Goal: Information Seeking & Learning: Check status

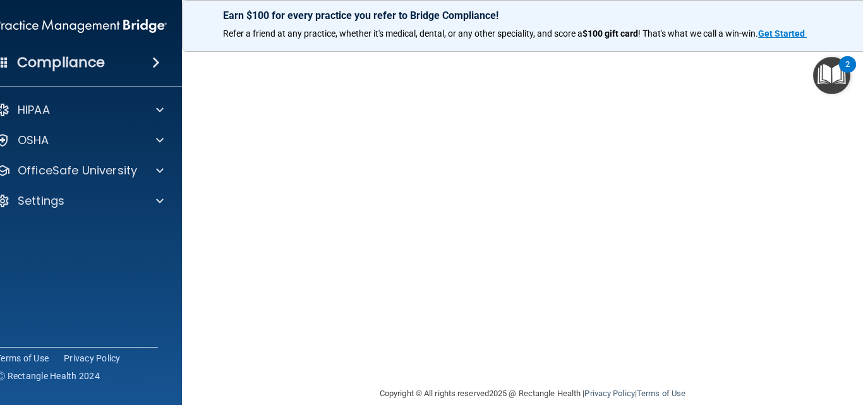
scroll to position [41, 0]
click at [863, 265] on main "COVID-19 Training This course doesn’t expire until . Are you sure you want to t…" at bounding box center [532, 222] width 701 height 365
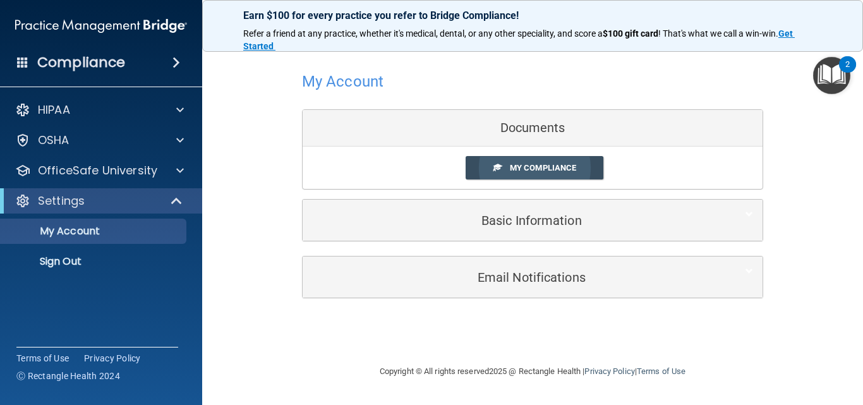
click at [585, 173] on link "My Compliance" at bounding box center [535, 167] width 138 height 23
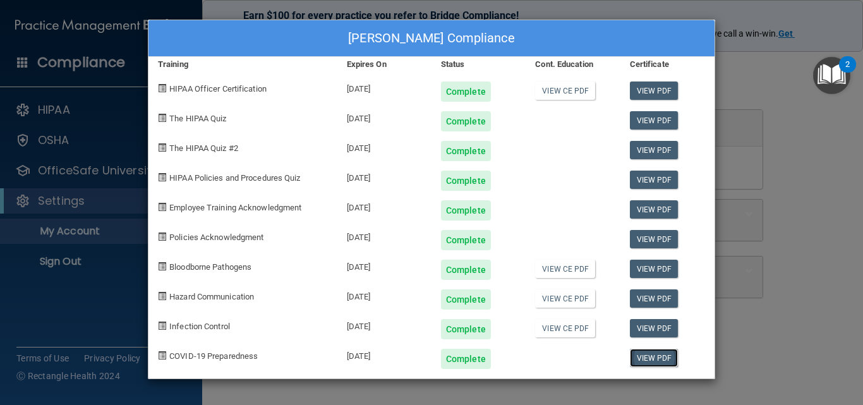
click at [639, 355] on link "View PDF" at bounding box center [654, 358] width 49 height 18
click at [749, 100] on div "Madison Holmes's Compliance Training Expires On Status Cont. Education Certific…" at bounding box center [431, 202] width 863 height 405
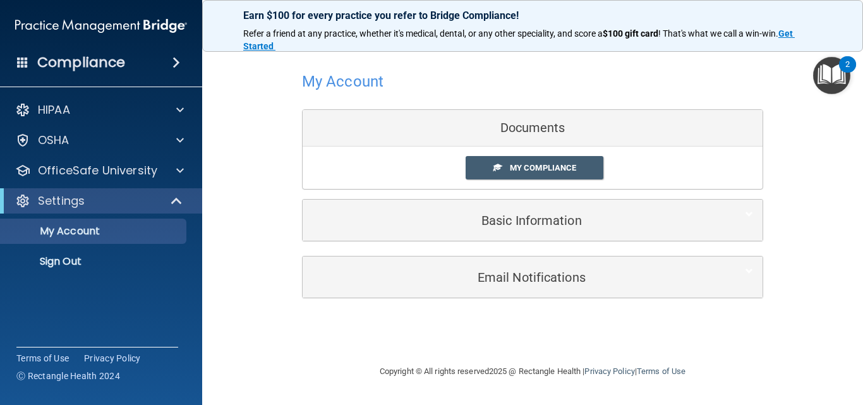
click at [827, 72] on img "Open Resource Center, 2 new notifications" at bounding box center [831, 75] width 37 height 37
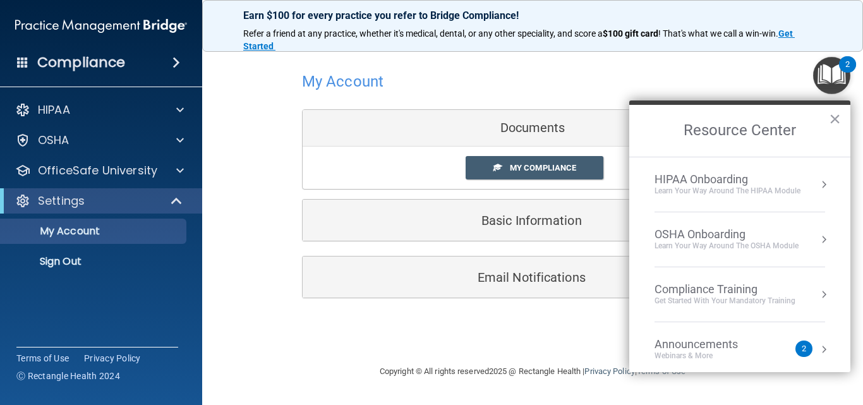
click at [827, 72] on img "Open Resource Center, 2 new notifications" at bounding box center [831, 75] width 37 height 37
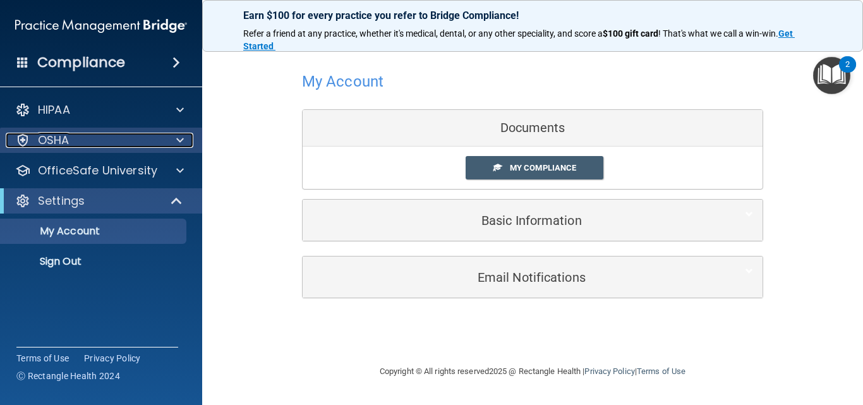
click at [80, 135] on div "OSHA" at bounding box center [84, 140] width 157 height 15
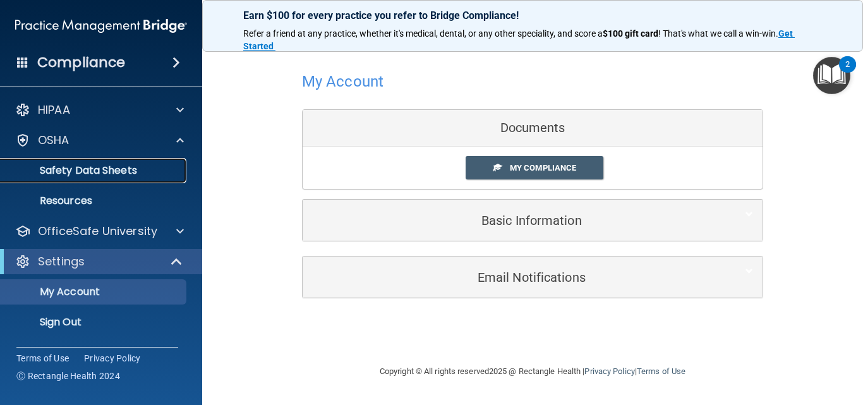
click at [111, 171] on p "Safety Data Sheets" at bounding box center [94, 170] width 173 height 13
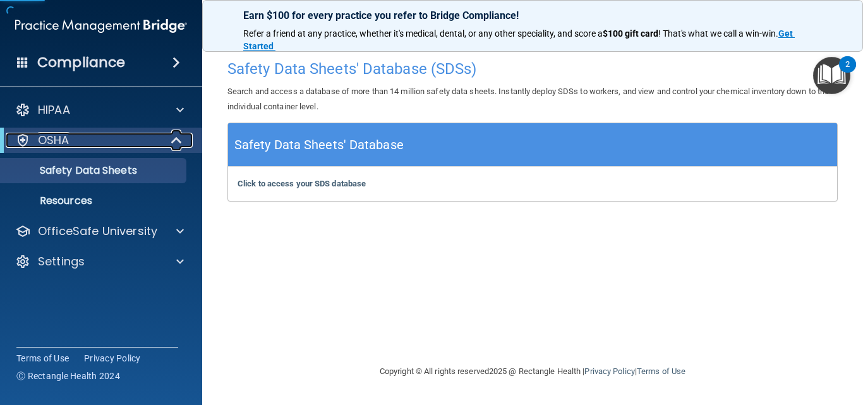
click at [147, 143] on div "OSHA" at bounding box center [84, 140] width 156 height 15
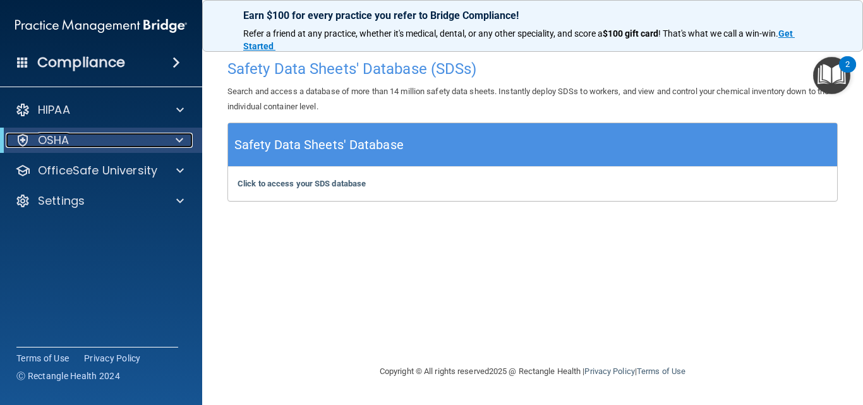
click at [141, 143] on div "OSHA" at bounding box center [84, 140] width 156 height 15
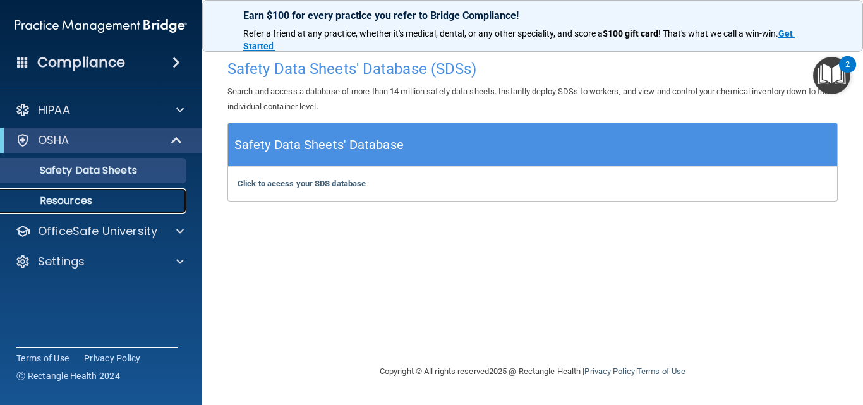
click at [87, 200] on p "Resources" at bounding box center [94, 201] width 173 height 13
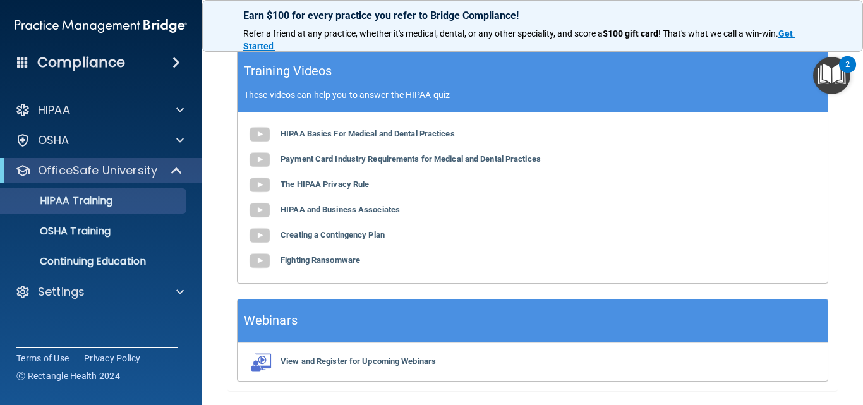
scroll to position [592, 0]
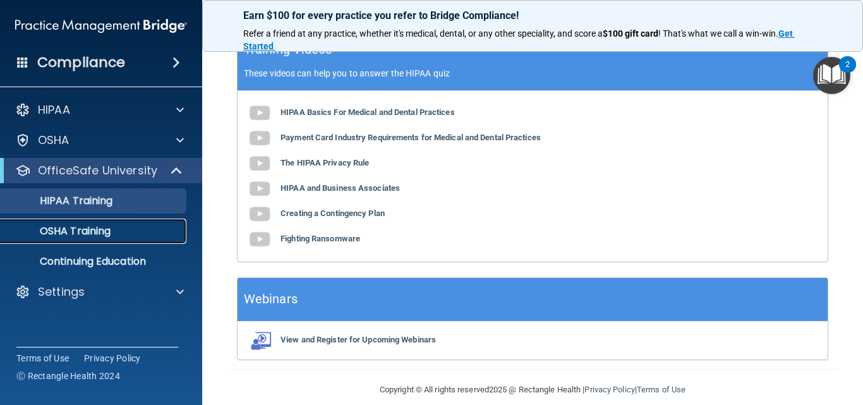
click at [92, 231] on p "OSHA Training" at bounding box center [59, 231] width 102 height 13
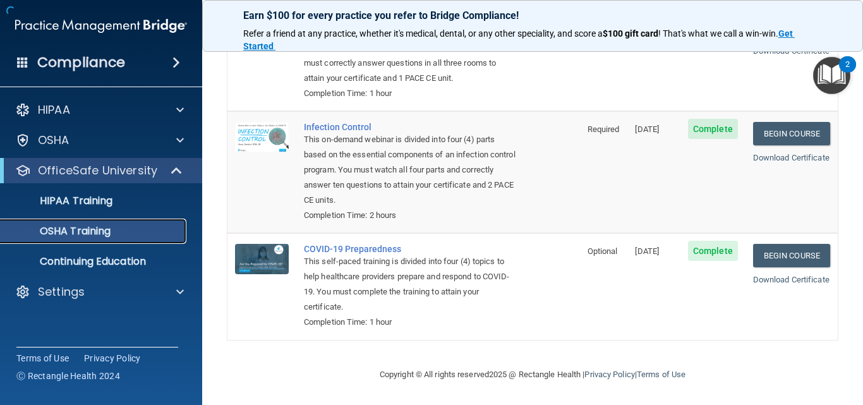
scroll to position [277, 0]
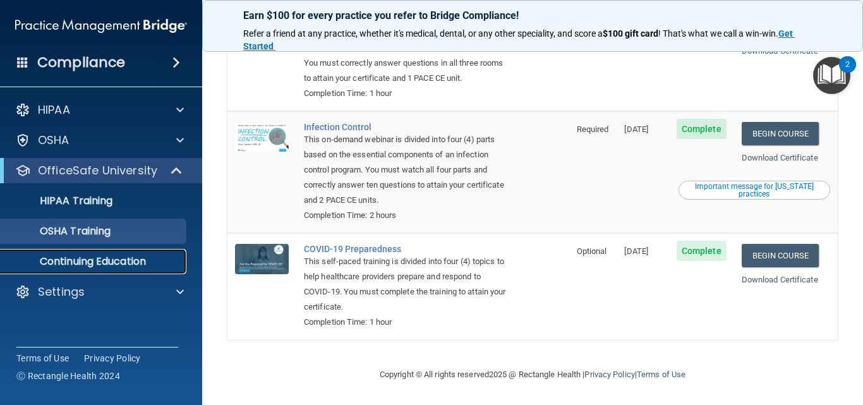
click at [87, 253] on link "Continuing Education" at bounding box center [86, 261] width 199 height 25
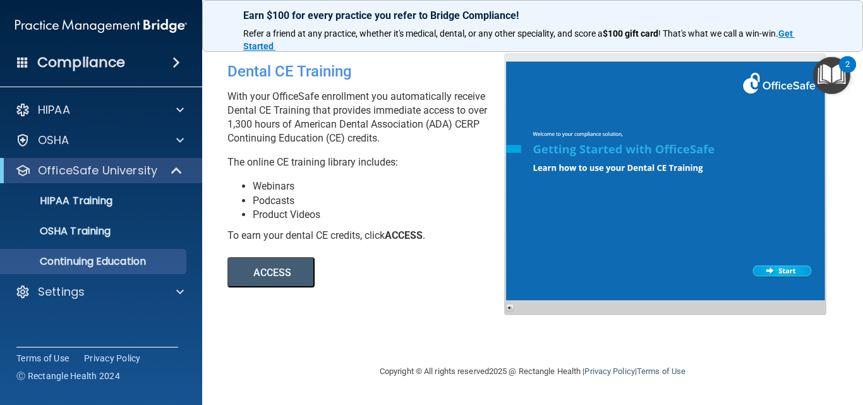
click at [173, 66] on span at bounding box center [177, 62] width 8 height 15
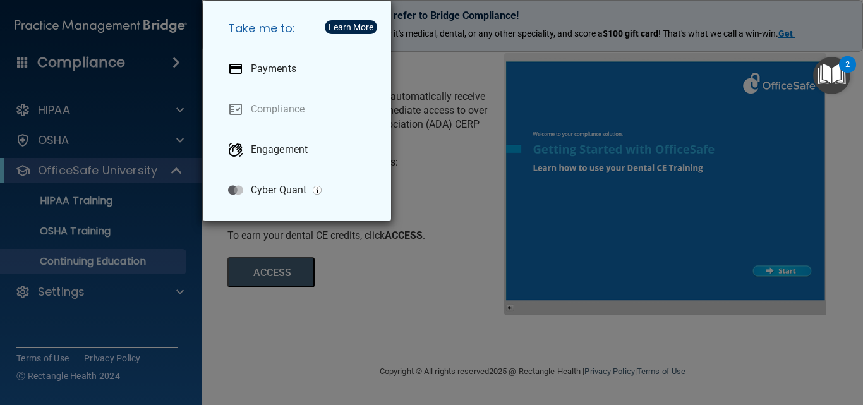
click at [416, 176] on div "Take me to: Payments Compliance Engagement Cyber Quant" at bounding box center [431, 202] width 863 height 405
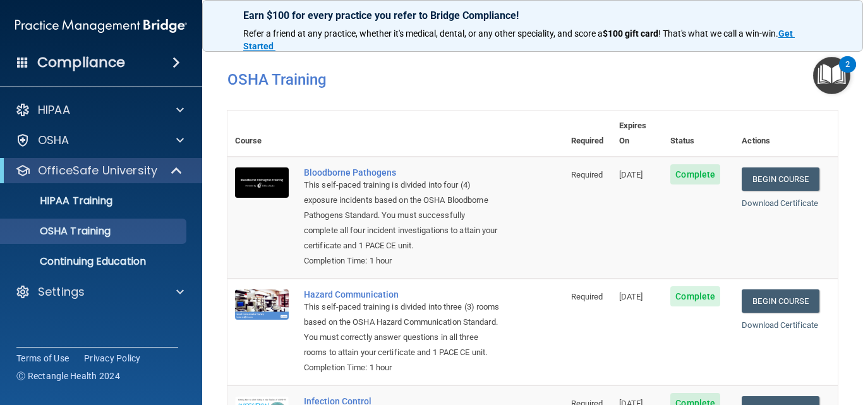
scroll to position [293, 0]
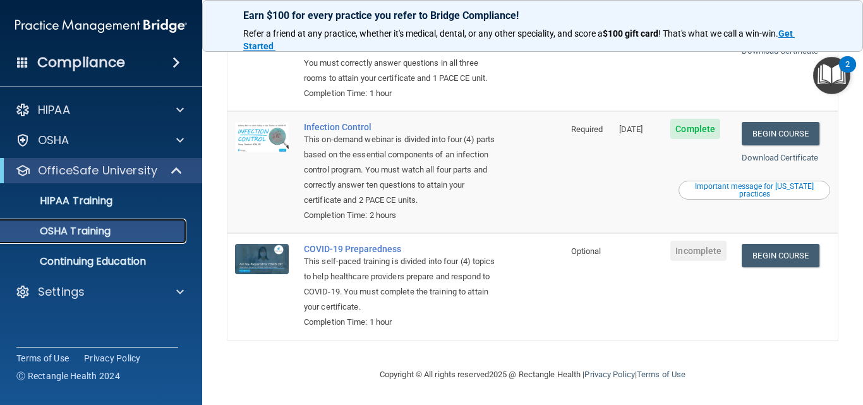
click at [108, 228] on p "OSHA Training" at bounding box center [59, 231] width 102 height 13
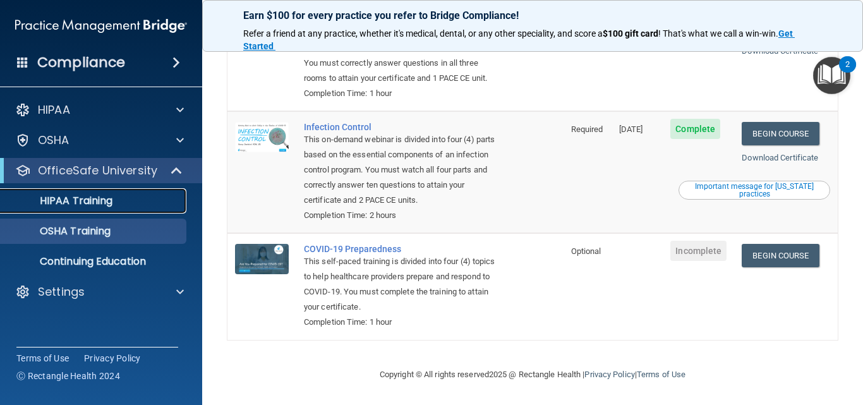
click at [92, 197] on p "HIPAA Training" at bounding box center [60, 201] width 104 height 13
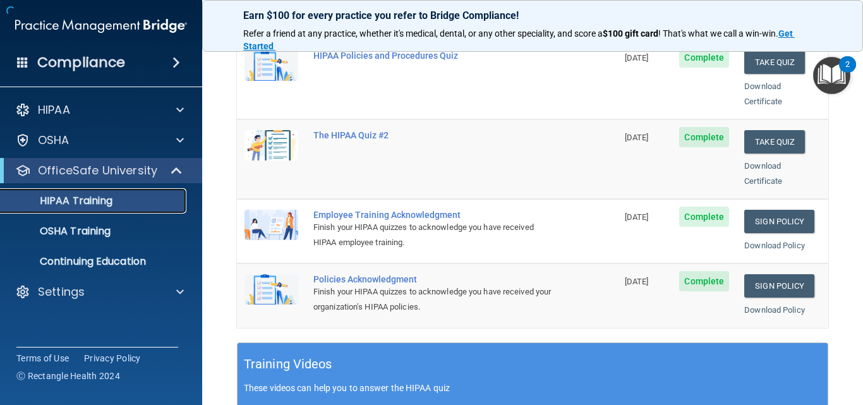
scroll to position [592, 0]
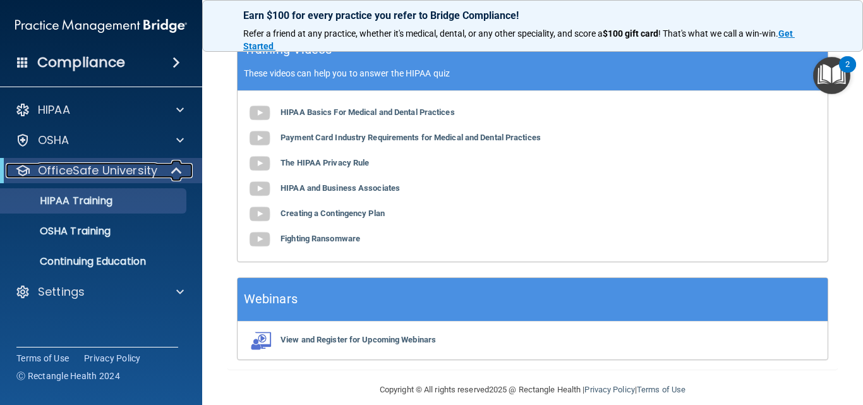
click at [169, 173] on div at bounding box center [177, 170] width 31 height 15
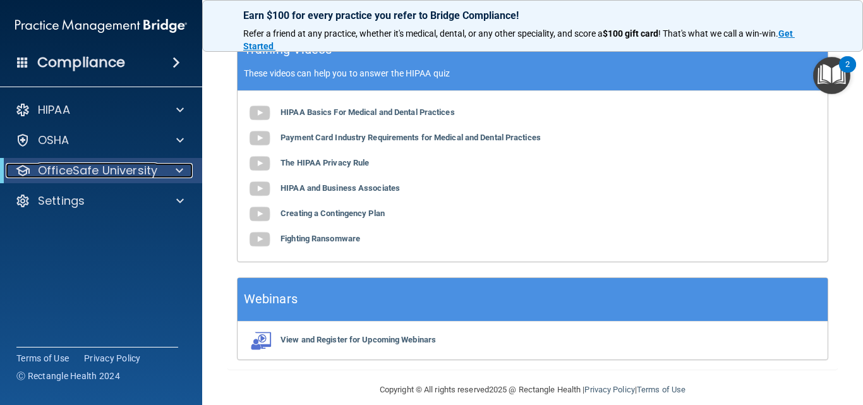
click at [169, 173] on div at bounding box center [177, 170] width 31 height 15
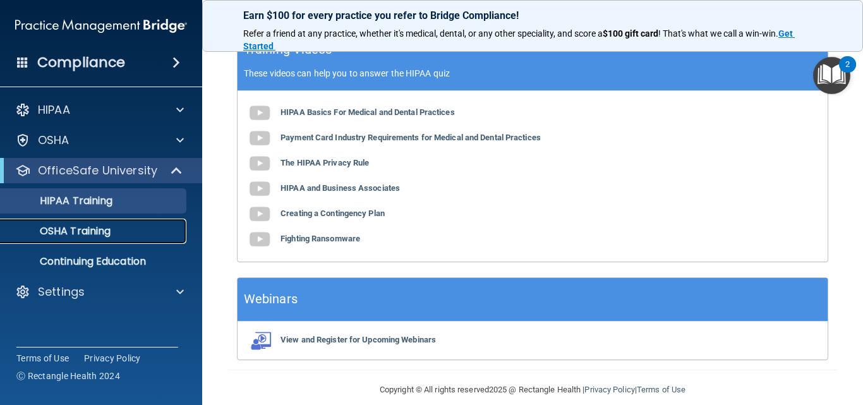
click at [82, 223] on link "OSHA Training" at bounding box center [86, 231] width 199 height 25
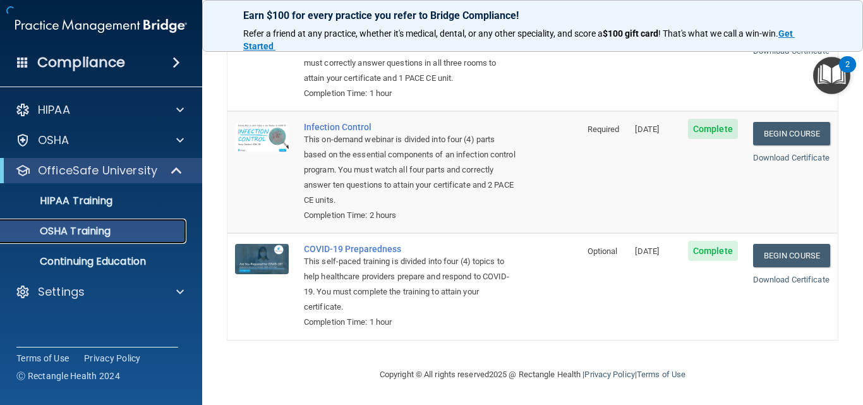
scroll to position [277, 0]
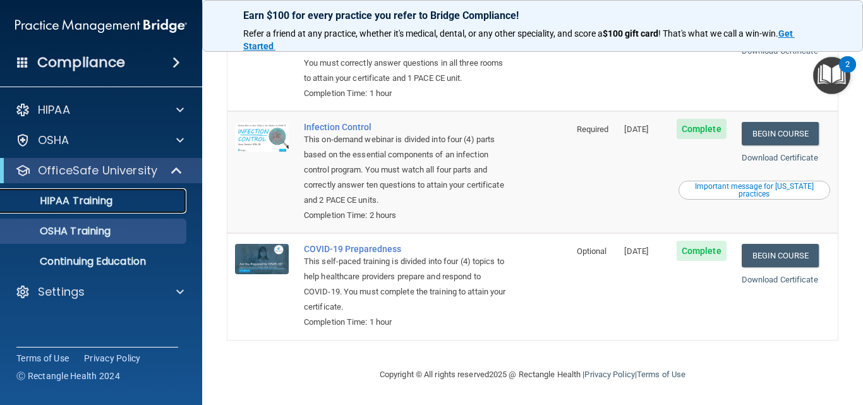
click at [73, 195] on p "HIPAA Training" at bounding box center [60, 201] width 104 height 13
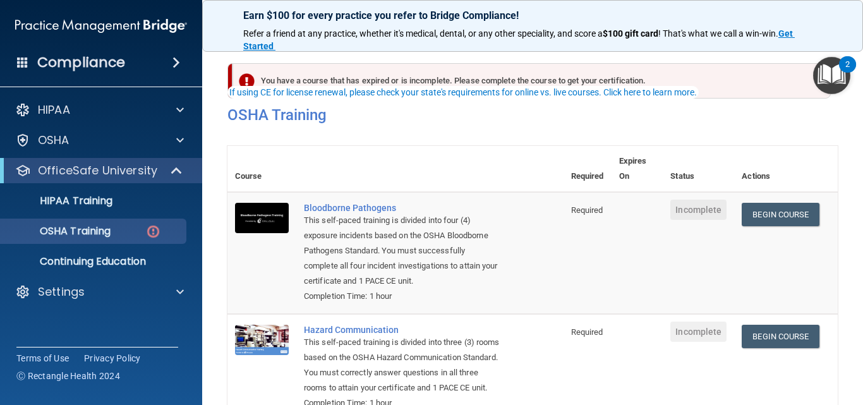
scroll to position [44, 0]
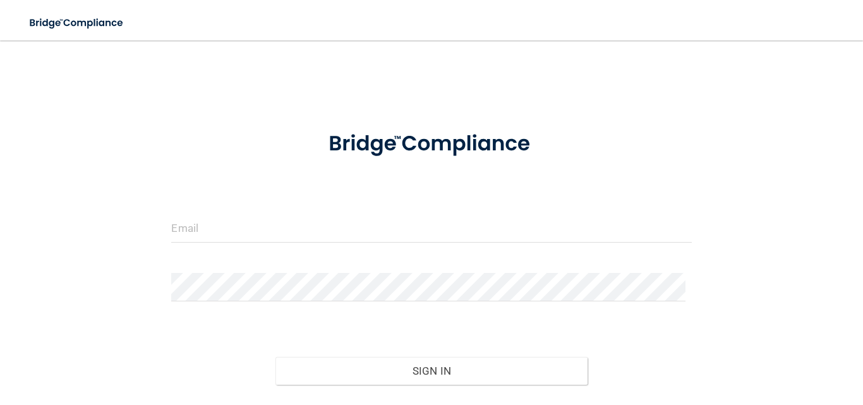
click at [301, 246] on div at bounding box center [431, 233] width 539 height 38
click at [329, 236] on input "email" at bounding box center [431, 228] width 520 height 28
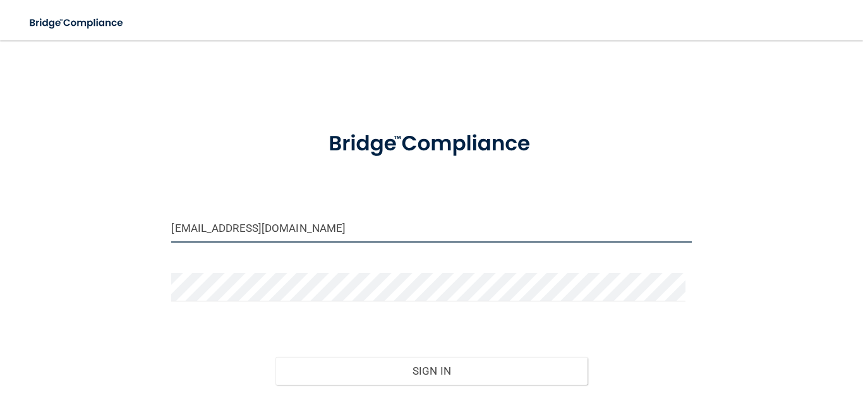
type input "[EMAIL_ADDRESS][DOMAIN_NAME]"
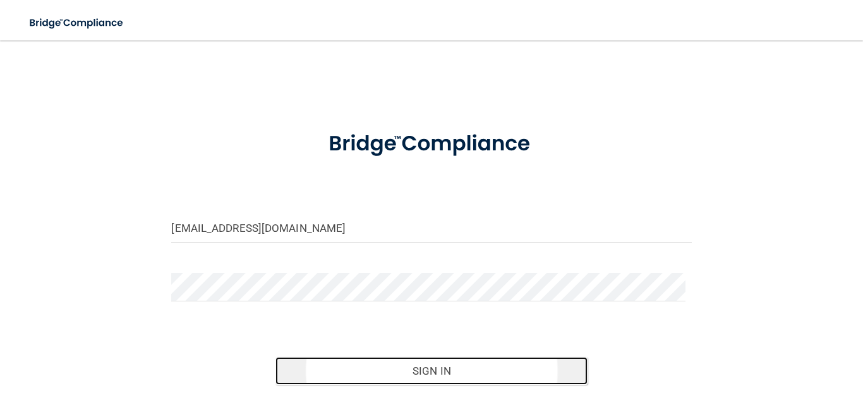
click at [382, 367] on button "Sign In" at bounding box center [432, 371] width 312 height 28
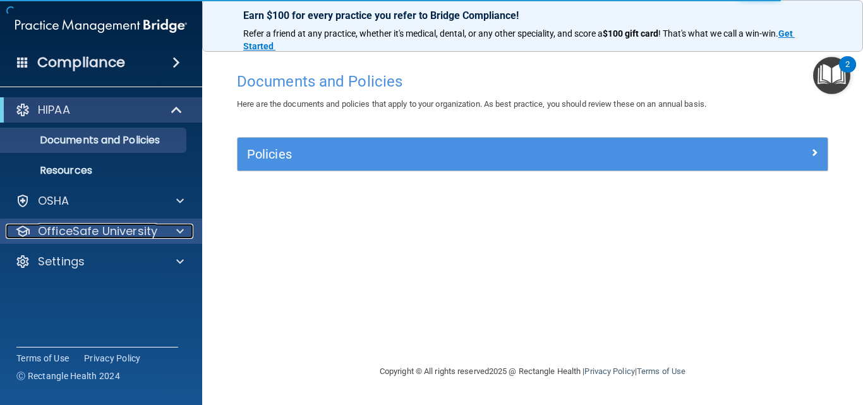
click at [176, 231] on div at bounding box center [178, 231] width 32 height 15
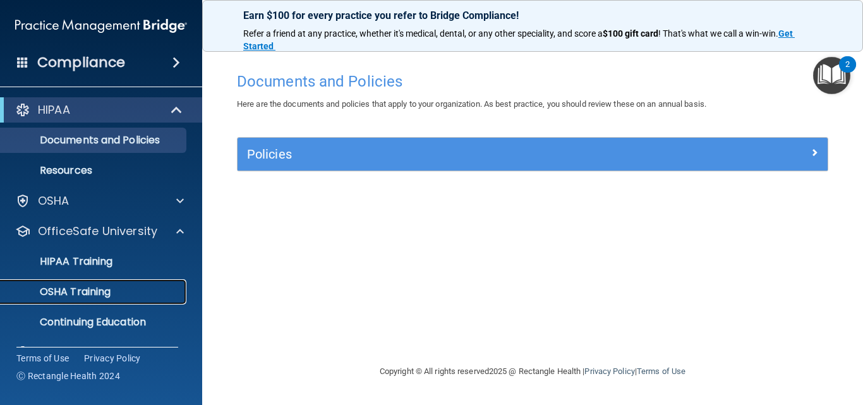
click at [114, 297] on div "OSHA Training" at bounding box center [94, 292] width 173 height 13
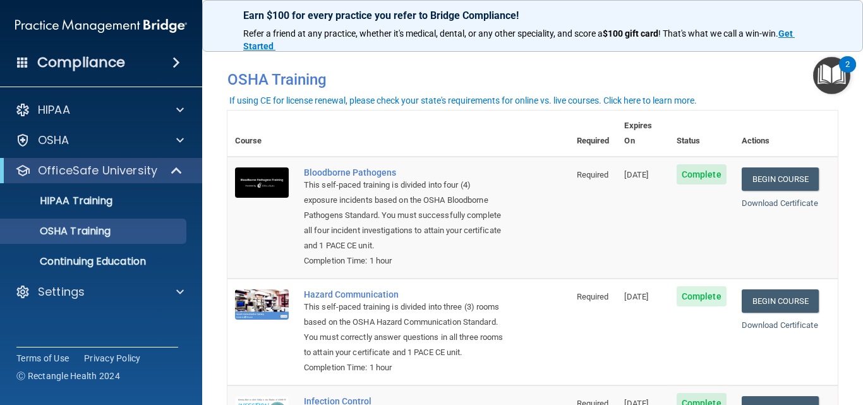
click at [820, 90] on img "Open Resource Center, 2 new notifications" at bounding box center [831, 75] width 37 height 37
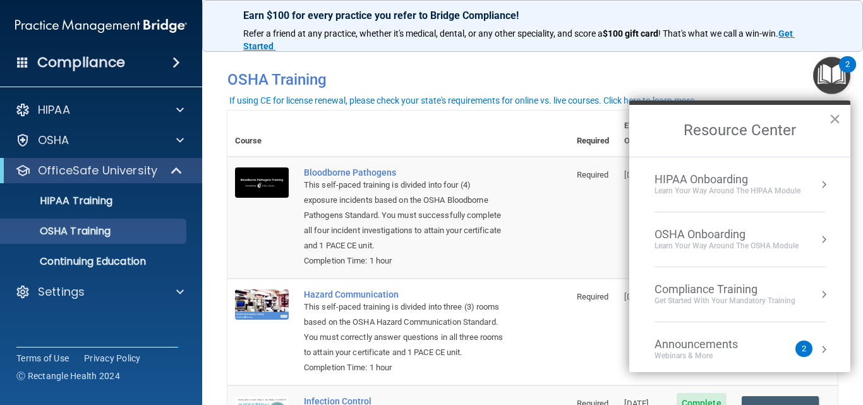
click at [820, 90] on img "Open Resource Center, 2 new notifications" at bounding box center [831, 75] width 37 height 37
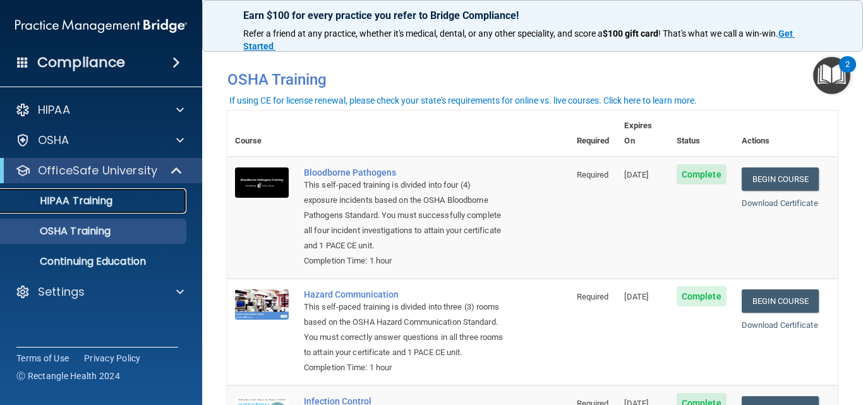
click at [88, 203] on p "HIPAA Training" at bounding box center [60, 201] width 104 height 13
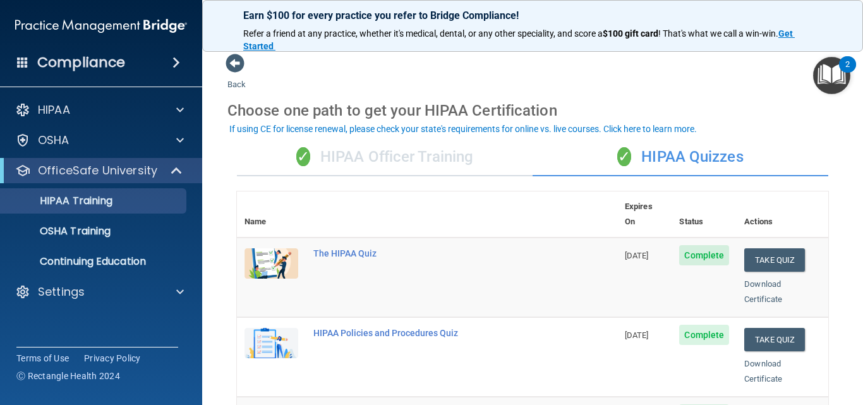
click at [369, 154] on div "✓ HIPAA Officer Training" at bounding box center [385, 157] width 296 height 38
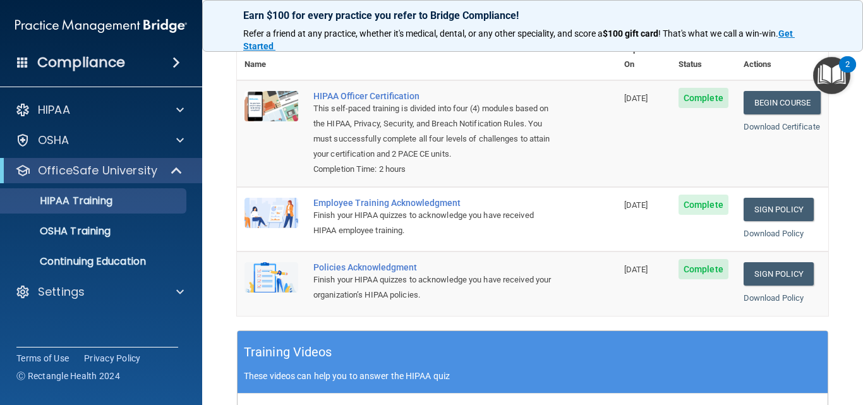
scroll to position [123, 0]
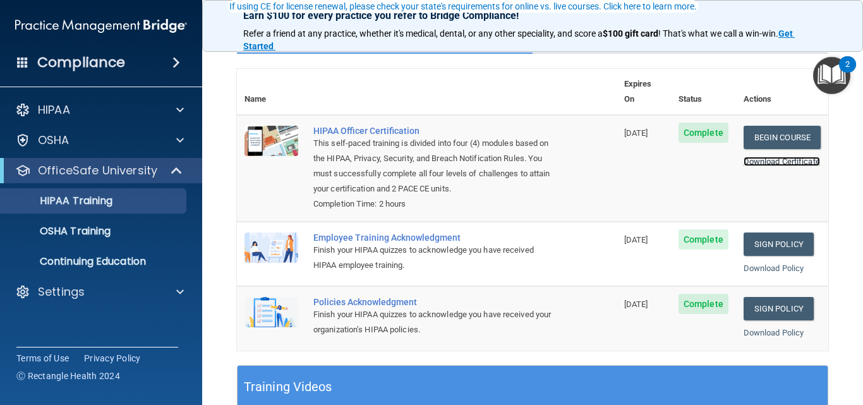
click at [756, 157] on link "Download Certificate" at bounding box center [782, 161] width 76 height 9
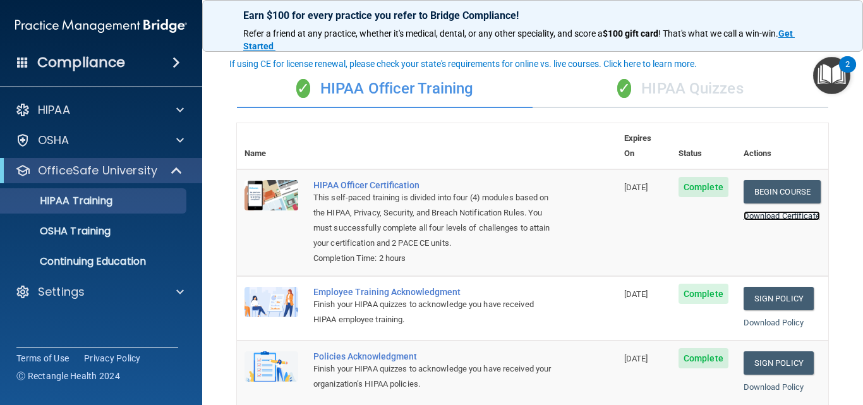
scroll to position [0, 0]
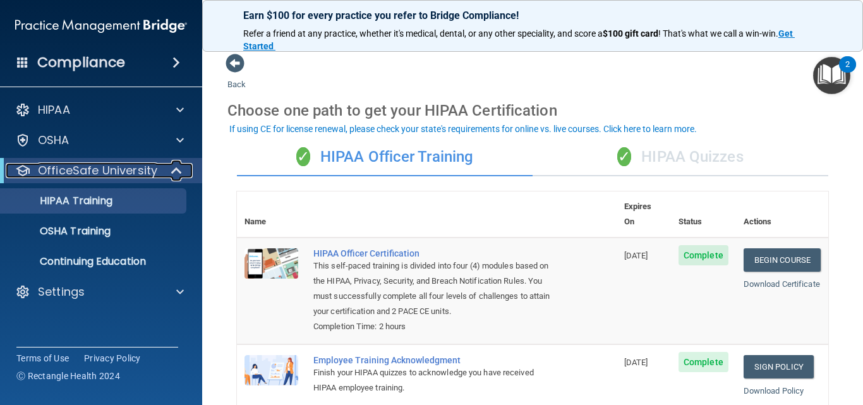
click at [182, 174] on span at bounding box center [178, 170] width 11 height 15
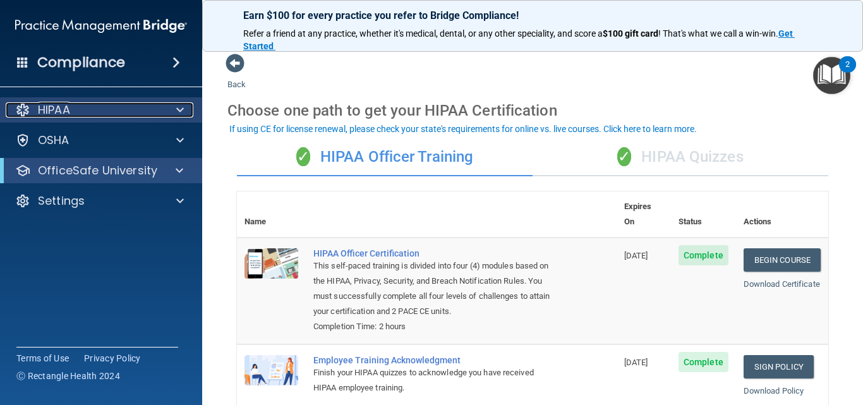
click at [190, 105] on div at bounding box center [178, 109] width 32 height 15
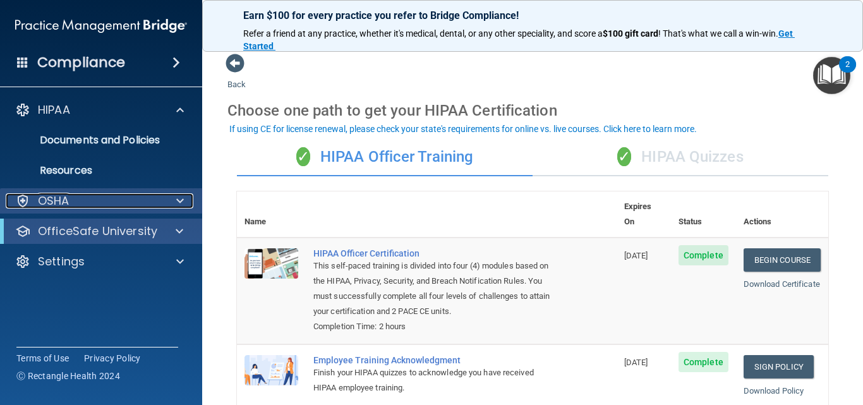
click at [185, 195] on div at bounding box center [178, 200] width 32 height 15
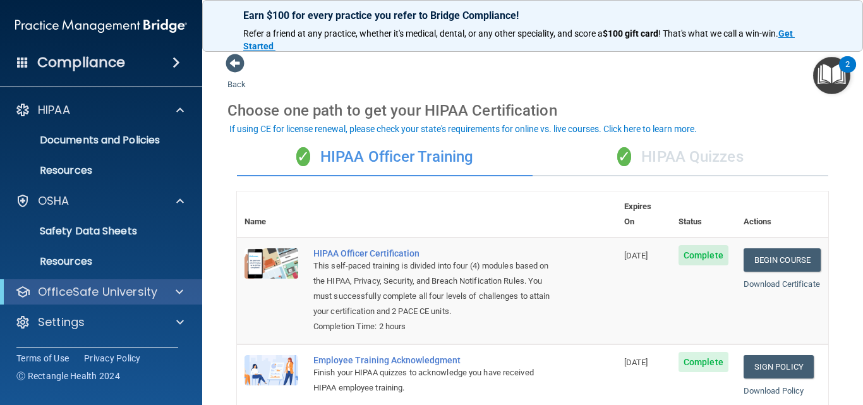
click at [640, 161] on div "✓ HIPAA Quizzes" at bounding box center [681, 157] width 296 height 38
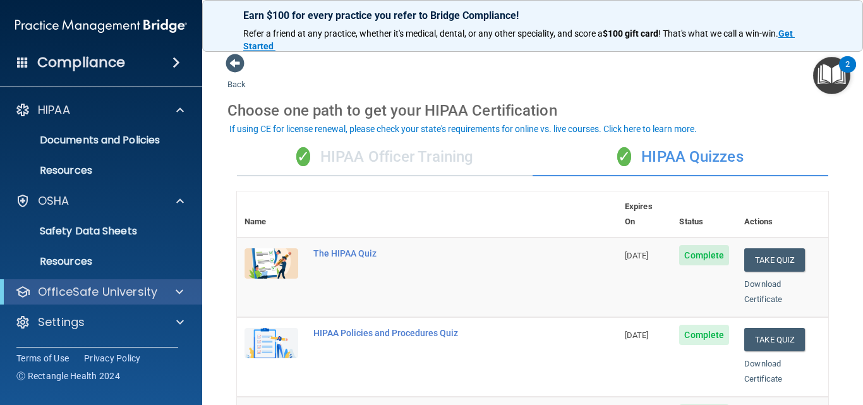
click at [405, 153] on div "✓ HIPAA Officer Training" at bounding box center [385, 157] width 296 height 38
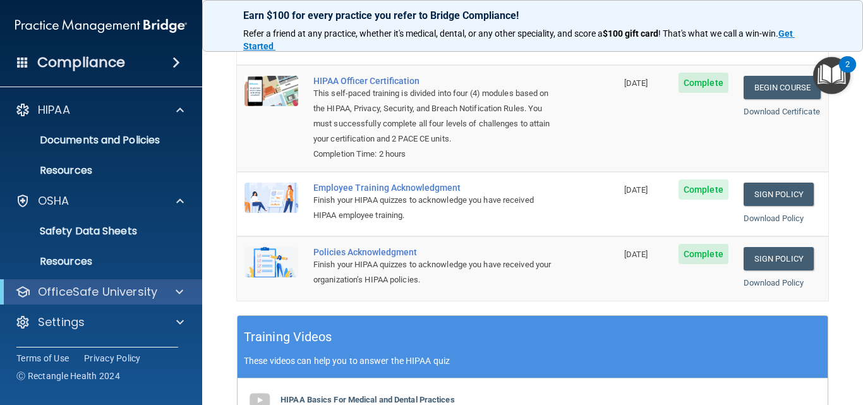
scroll to position [11, 0]
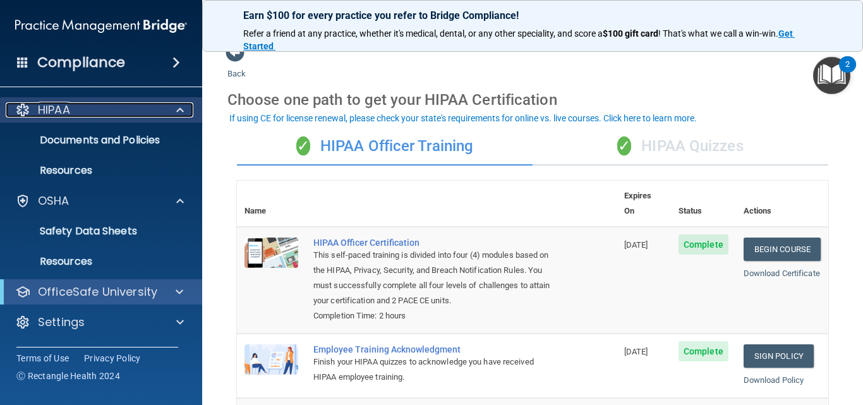
click at [176, 109] on span at bounding box center [180, 109] width 8 height 15
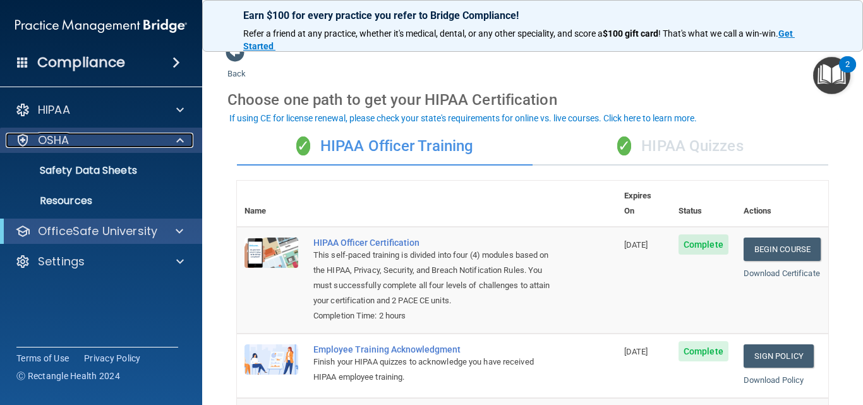
click at [182, 138] on span at bounding box center [180, 140] width 8 height 15
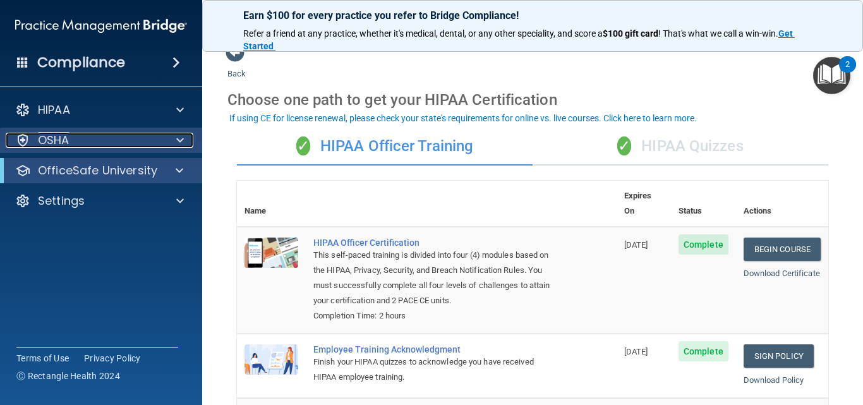
click at [181, 142] on span at bounding box center [180, 140] width 8 height 15
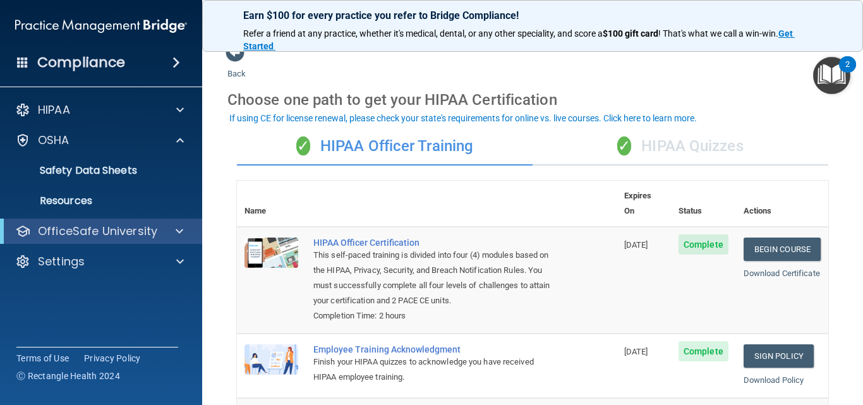
click at [176, 223] on div "OfficeSafe University" at bounding box center [101, 231] width 202 height 25
click at [184, 233] on div at bounding box center [177, 231] width 31 height 15
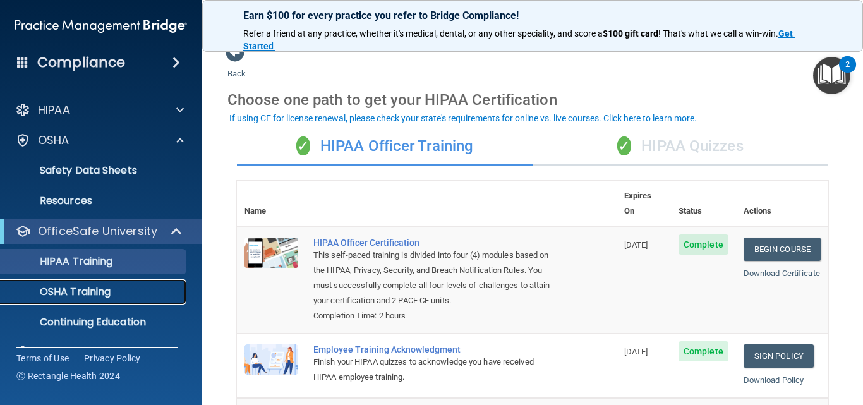
click at [98, 280] on link "OSHA Training" at bounding box center [86, 291] width 199 height 25
